Goal: Find specific page/section: Find specific page/section

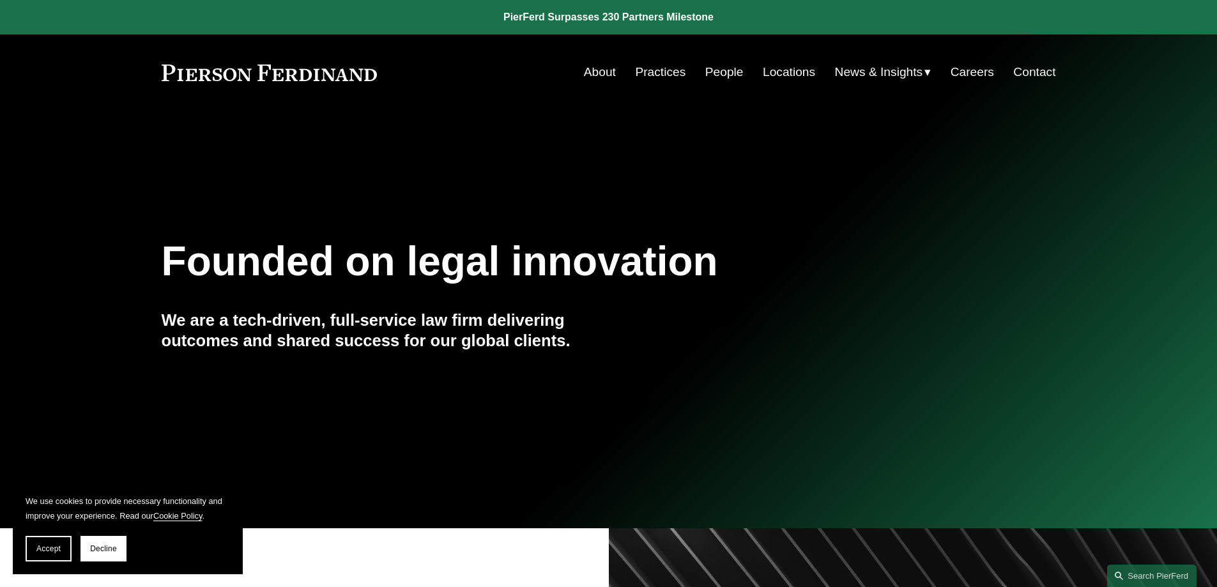
click at [635, 68] on link "Practices" at bounding box center [660, 72] width 50 height 24
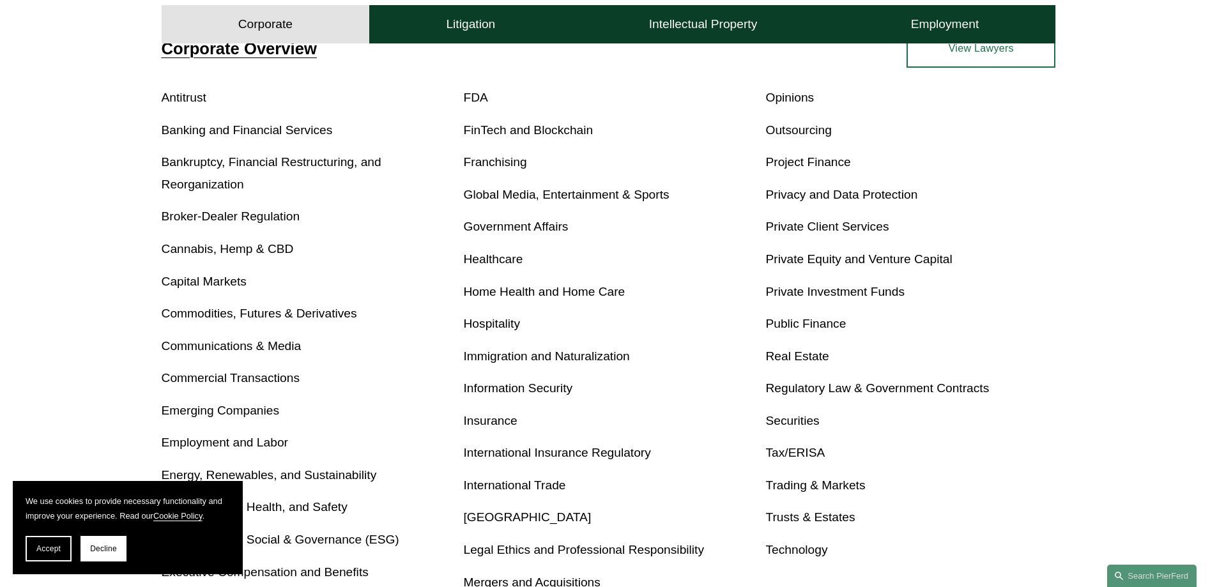
scroll to position [256, 0]
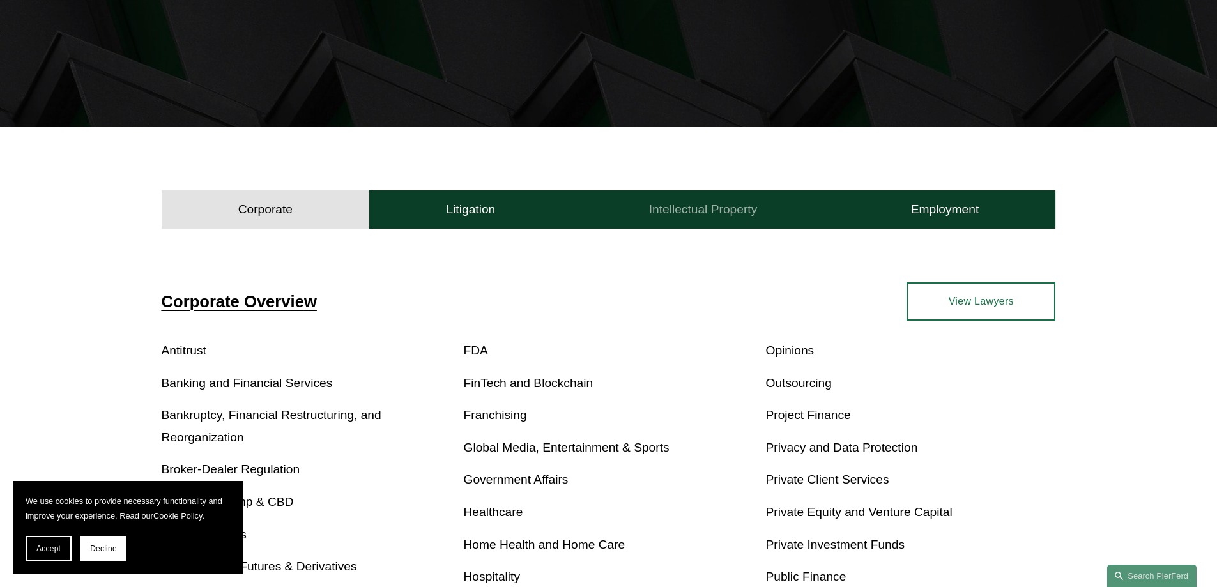
click at [679, 215] on h4 "Intellectual Property" at bounding box center [703, 209] width 109 height 15
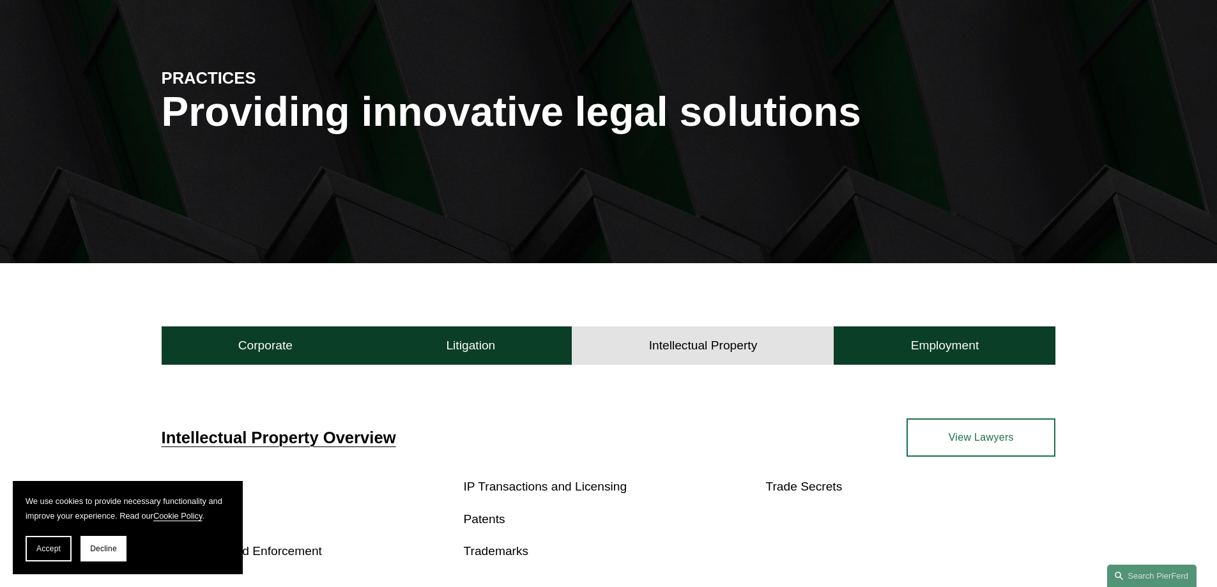
scroll to position [0, 0]
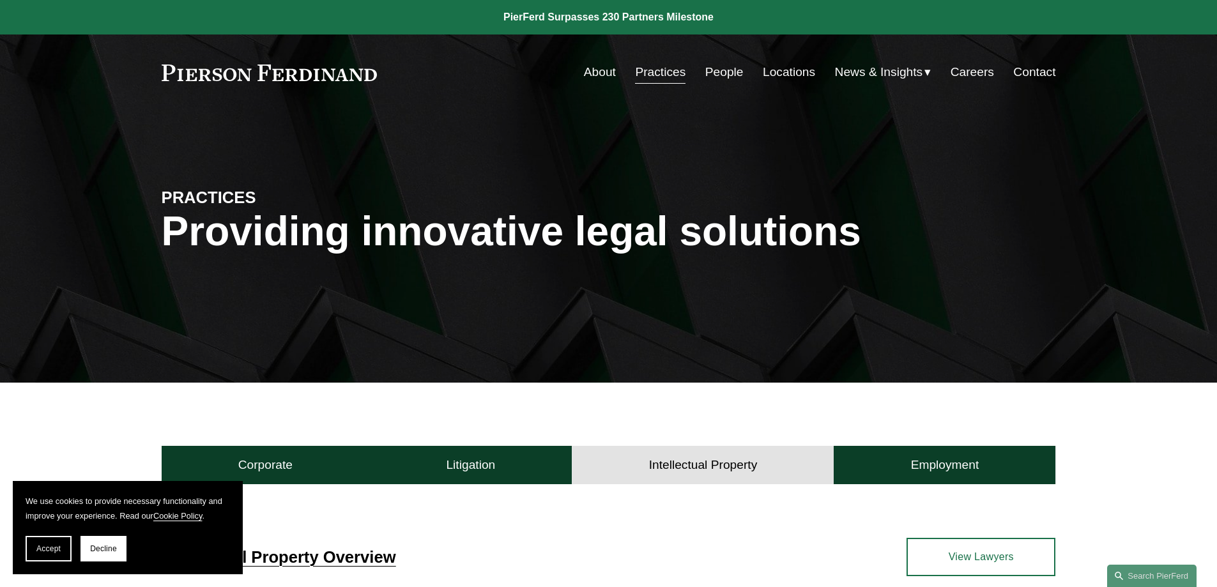
click at [727, 67] on link "People" at bounding box center [725, 72] width 38 height 24
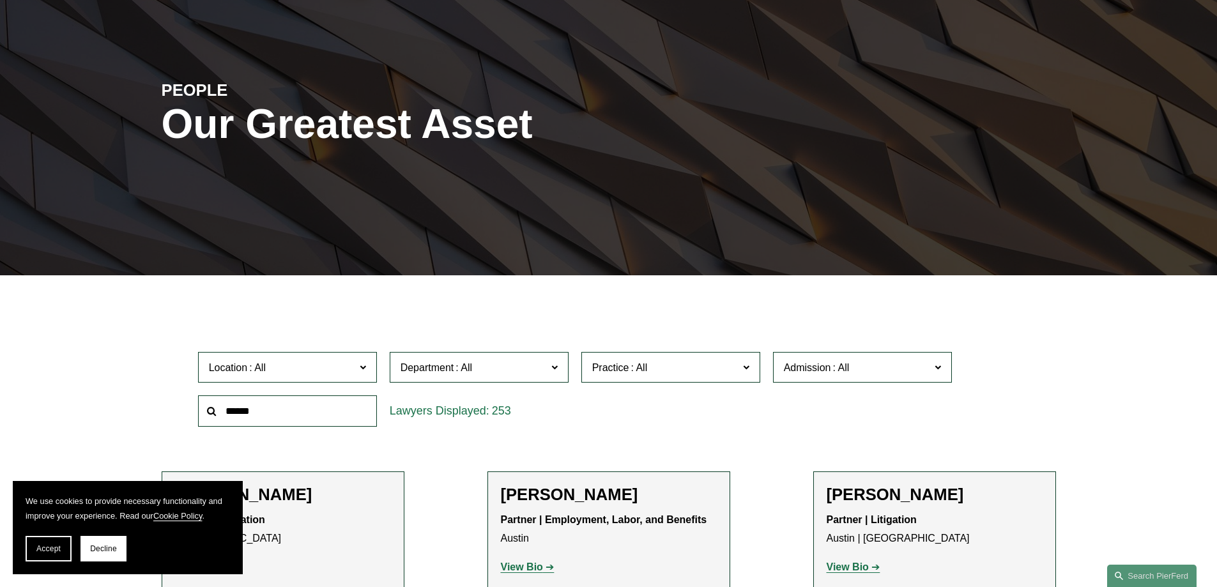
scroll to position [128, 0]
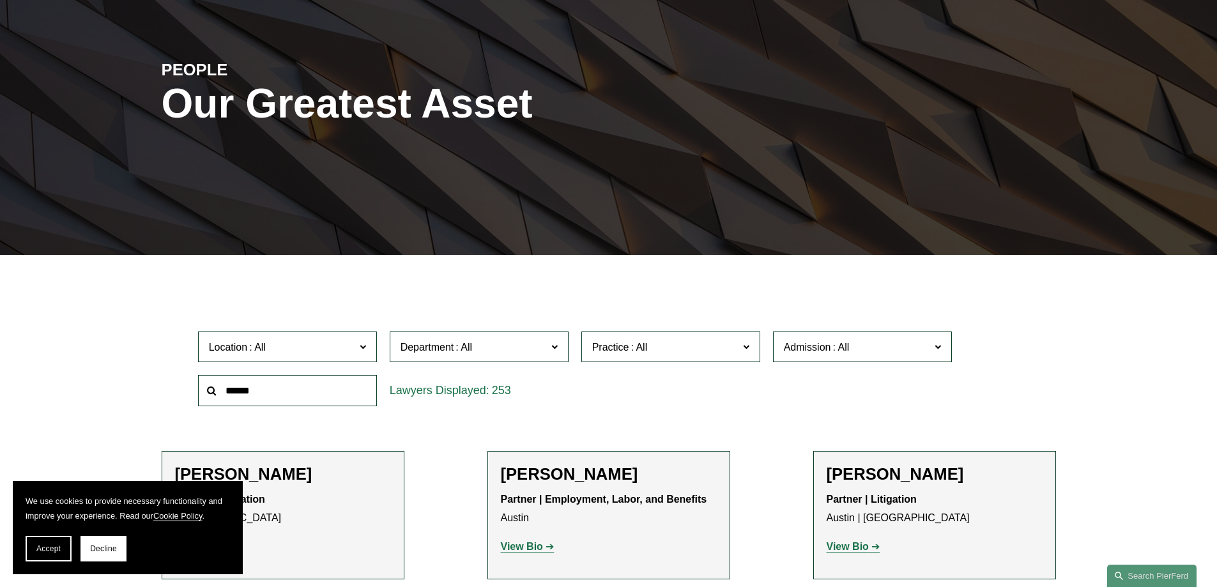
click at [302, 396] on input "text" at bounding box center [287, 390] width 179 height 31
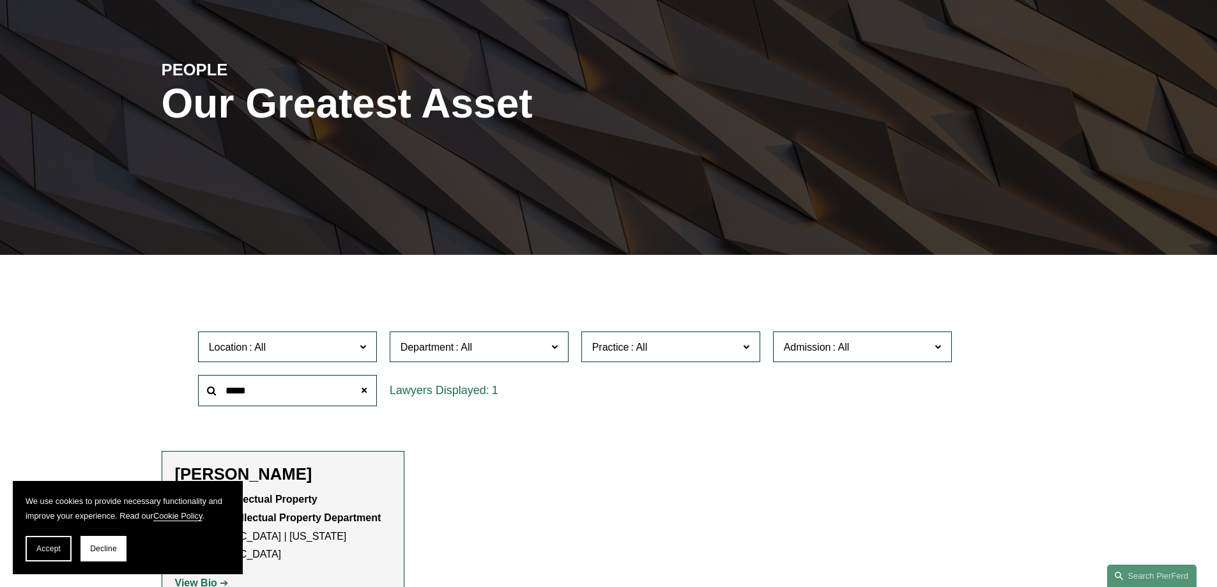
type input "*****"
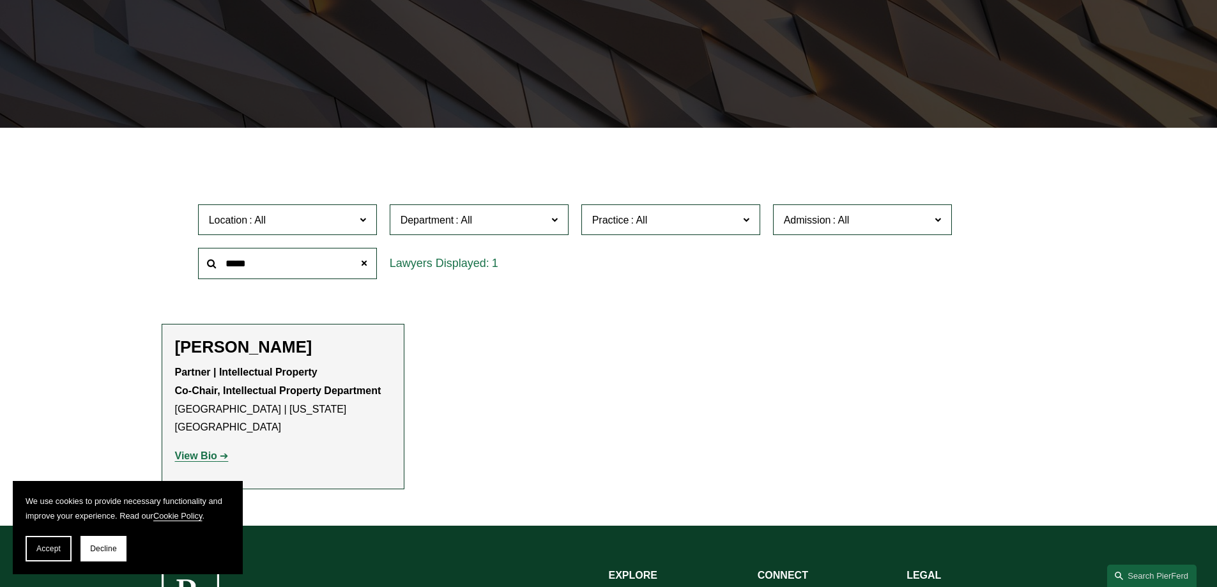
scroll to position [383, 0]
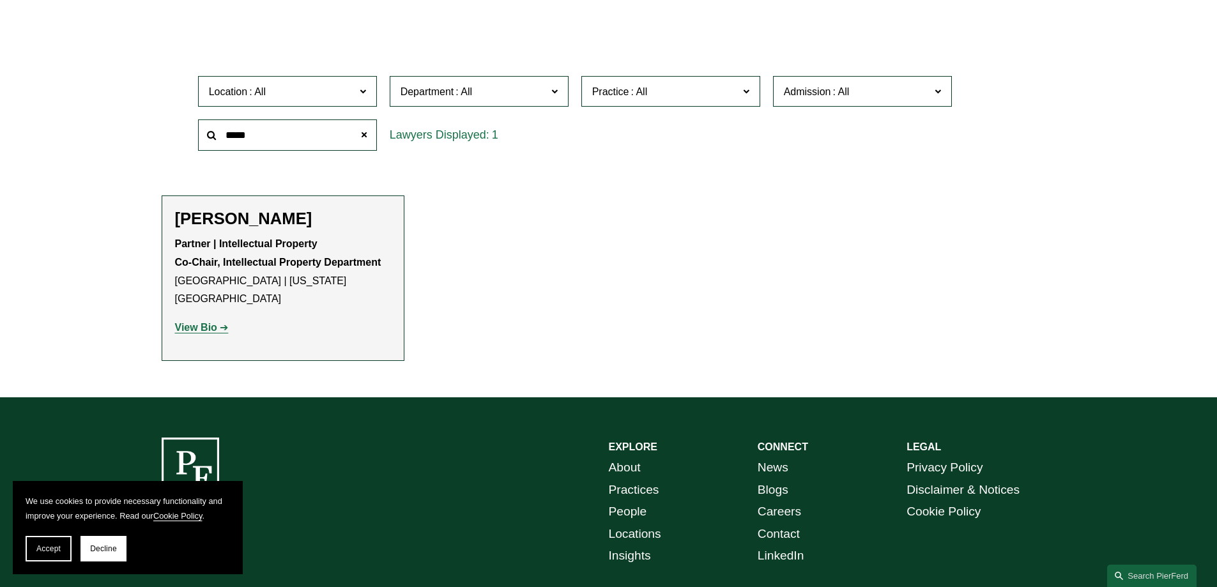
click at [180, 322] on strong "View Bio" at bounding box center [196, 327] width 42 height 11
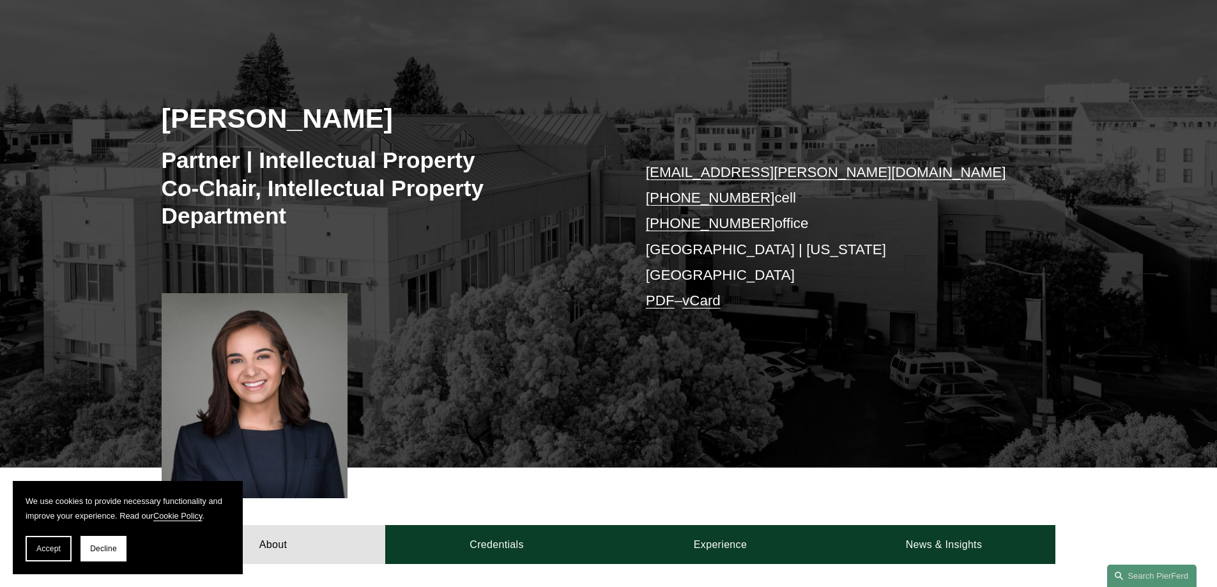
scroll to position [108, 0]
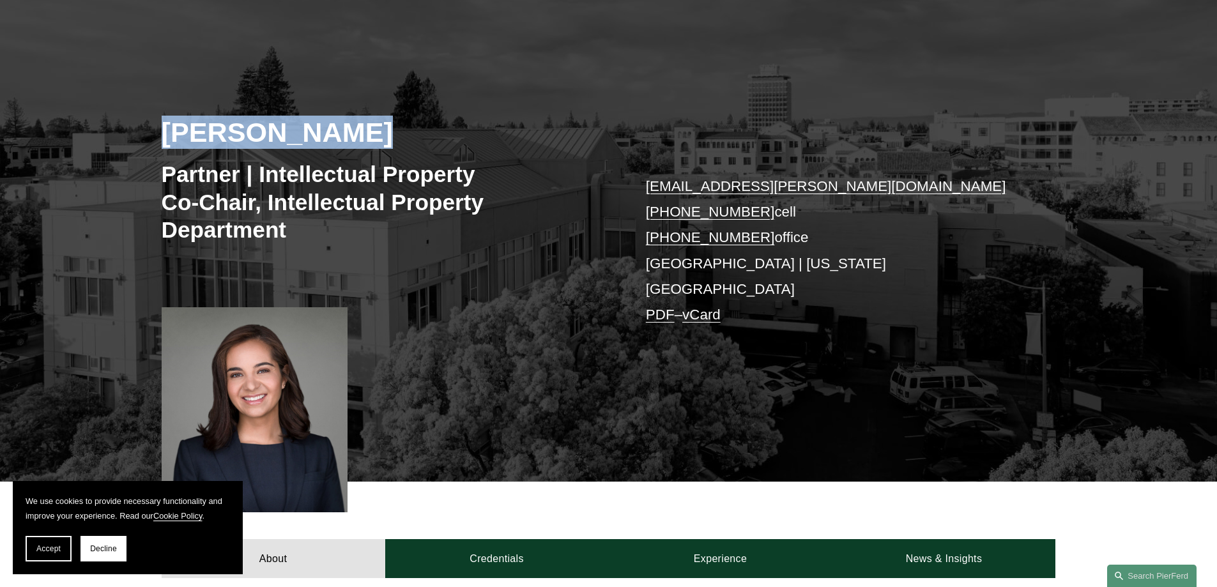
drag, startPoint x: 375, startPoint y: 134, endPoint x: 167, endPoint y: 124, distance: 207.3
click at [167, 124] on h2 "Naira Simmons" at bounding box center [385, 132] width 447 height 33
copy h2 "Naira Simmons"
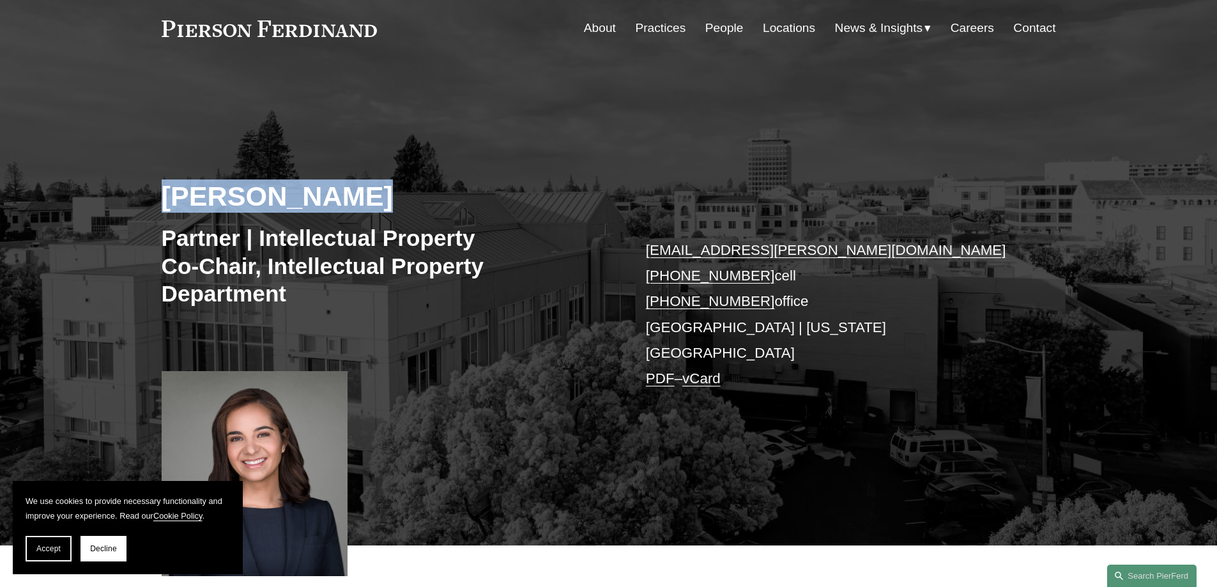
scroll to position [0, 0]
